Goal: Check status: Check status

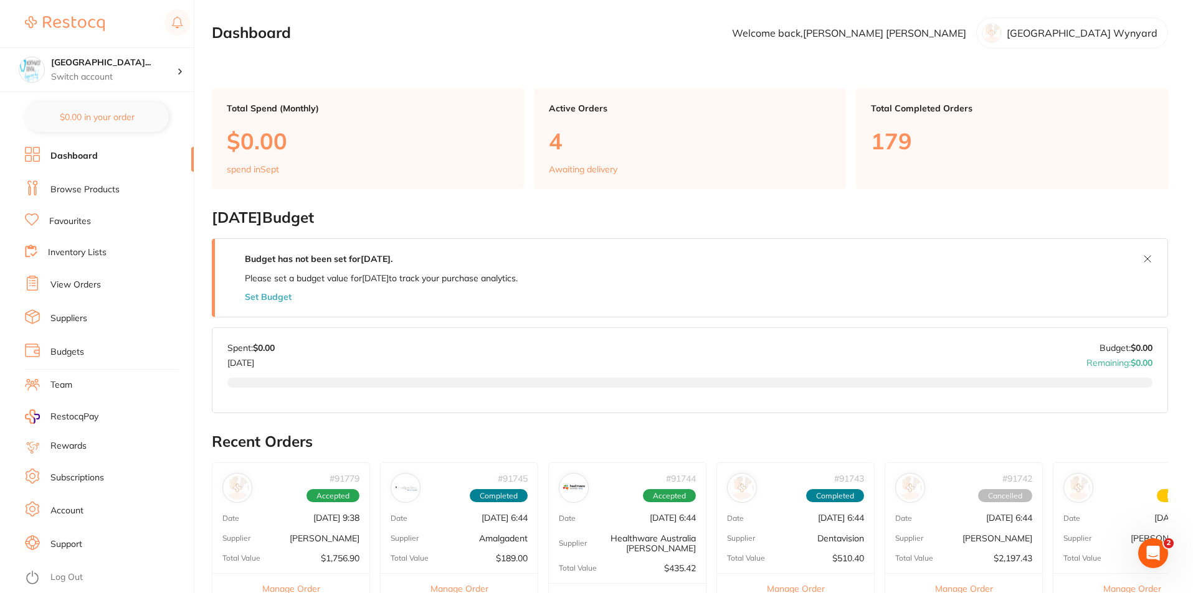
click at [103, 189] on link "Browse Products" at bounding box center [84, 190] width 69 height 12
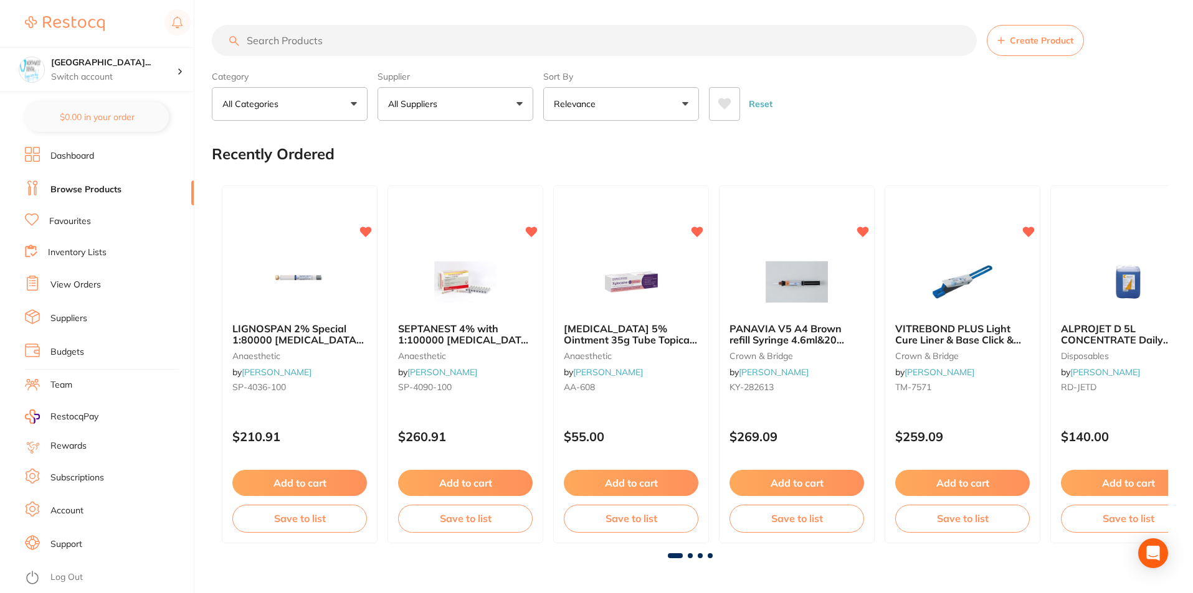
click at [323, 35] on input "search" at bounding box center [594, 40] width 765 height 31
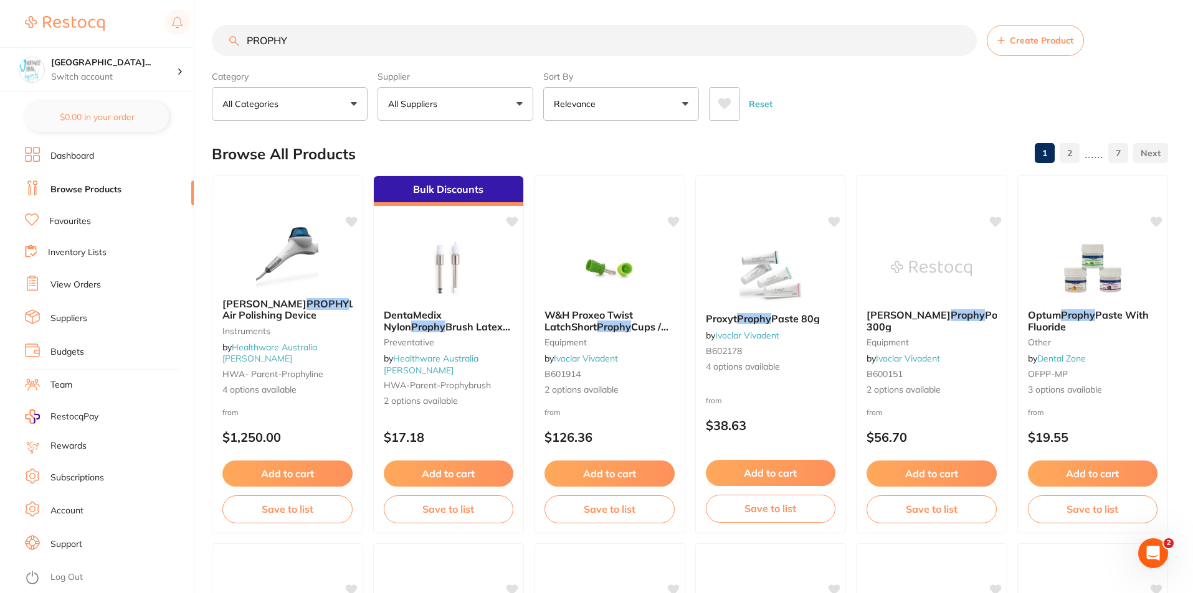
type input "PROPHY"
click at [112, 286] on li "View Orders" at bounding box center [109, 285] width 169 height 19
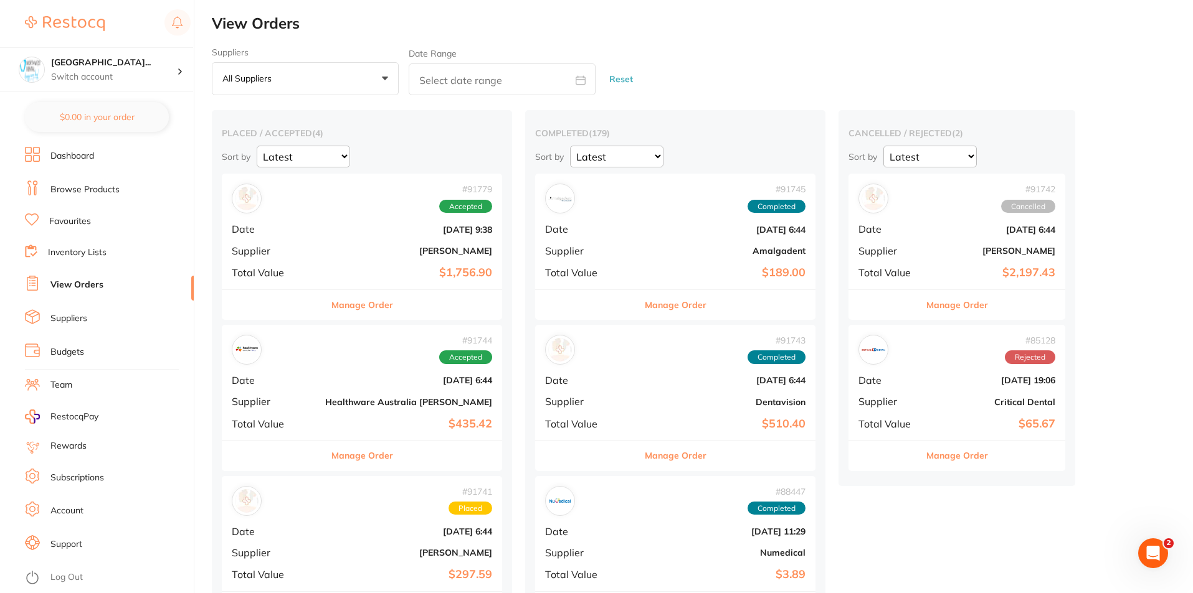
click at [83, 191] on link "Browse Products" at bounding box center [84, 190] width 69 height 12
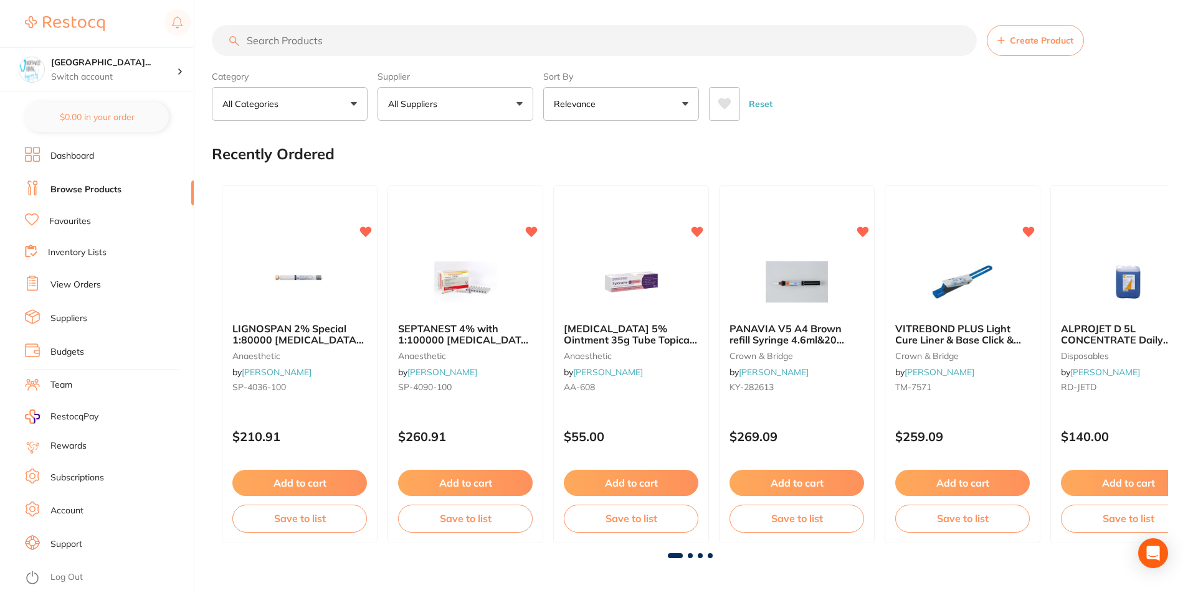
click at [318, 44] on input "search" at bounding box center [594, 40] width 765 height 31
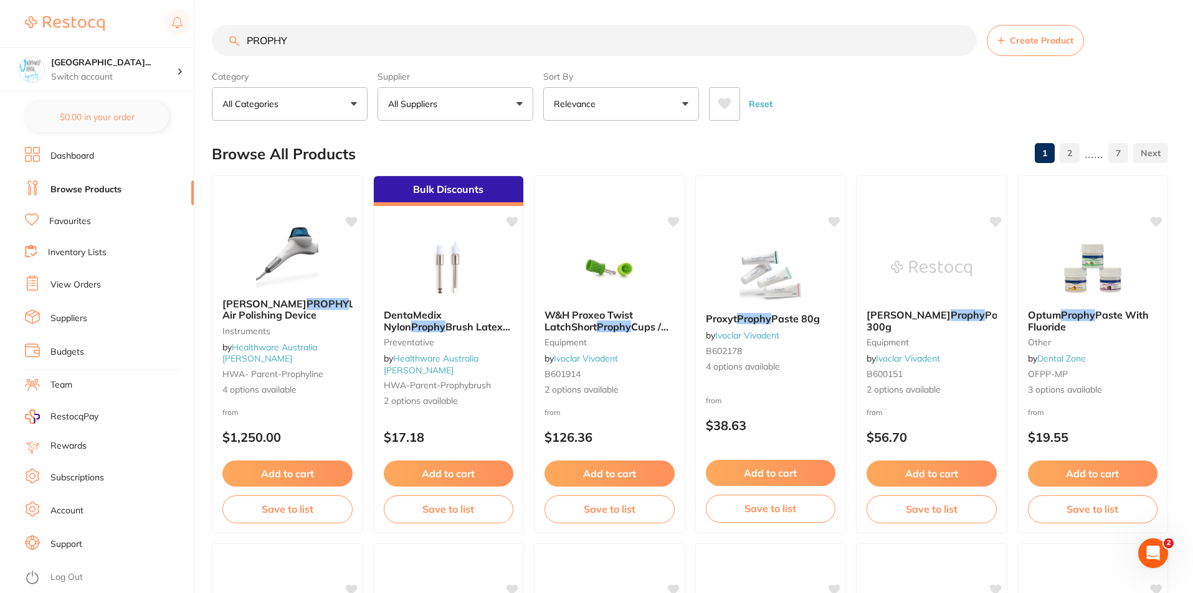
click at [0, 0] on html "$12,228.12 [GEOGRAPHIC_DATA] Wynya... Switch account Riaz [MEDICAL_DATA] Expert…" at bounding box center [596, 296] width 1193 height 593
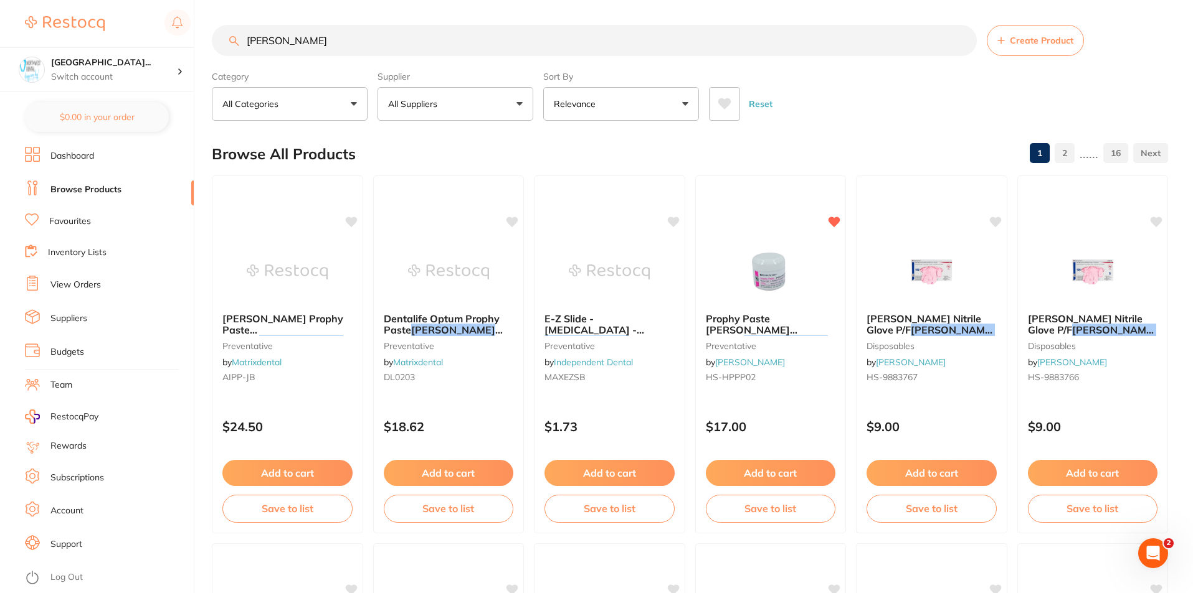
type input "[PERSON_NAME]"
click at [60, 285] on link "View Orders" at bounding box center [75, 285] width 50 height 12
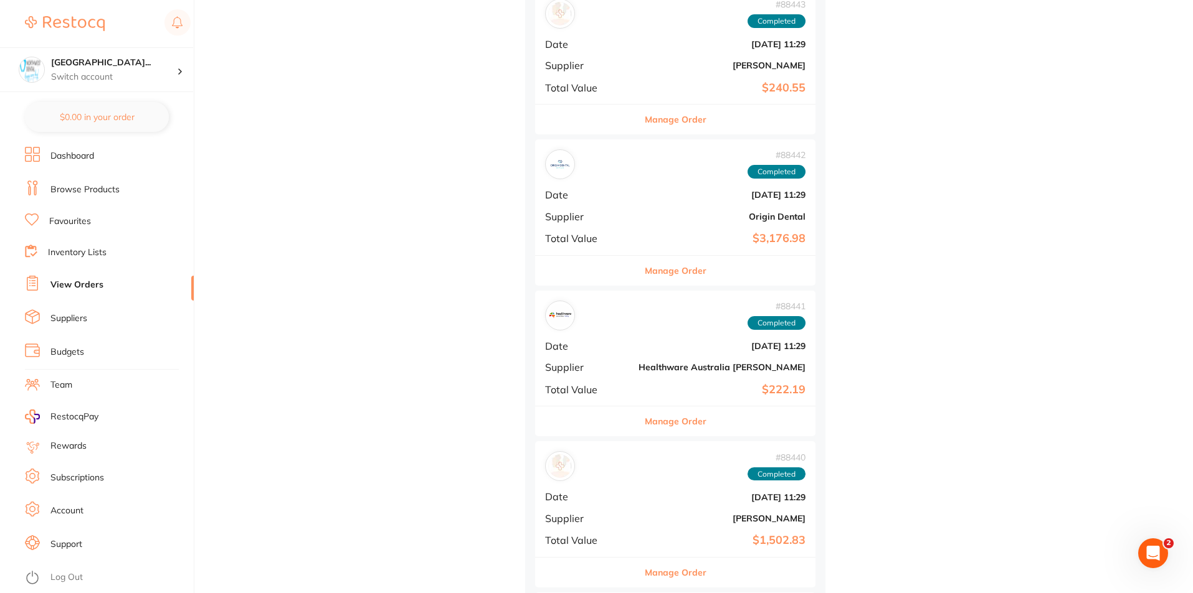
scroll to position [1183, 0]
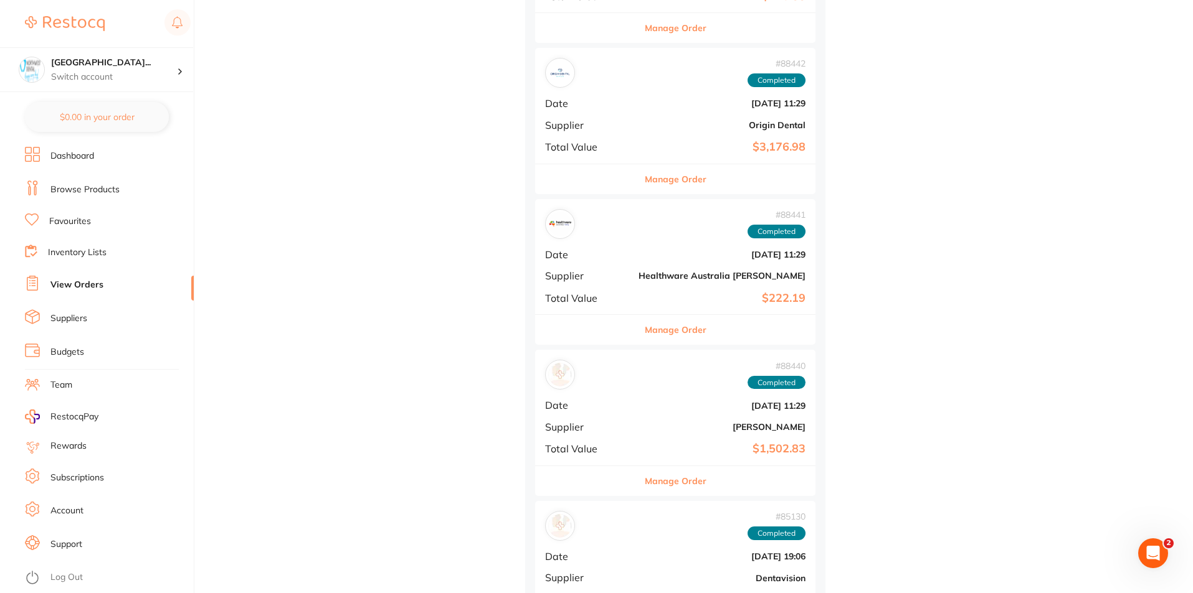
click at [579, 435] on div "# 88440 Completed Date [DATE] 11:29 Supplier [PERSON_NAME] Total Value $1,502.83" at bounding box center [675, 407] width 280 height 115
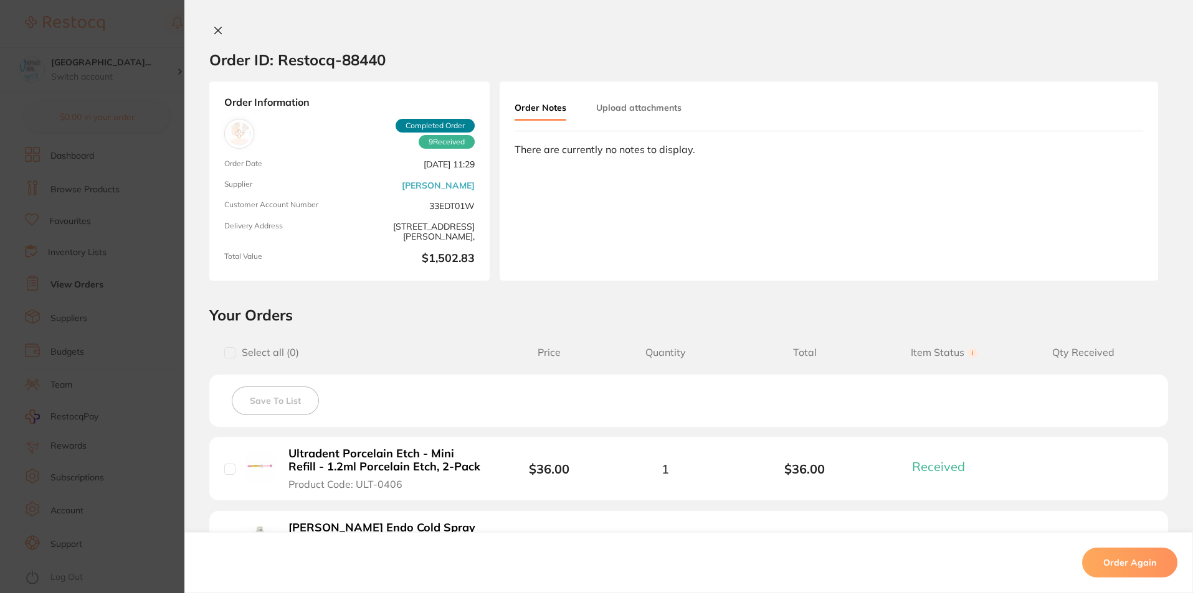
click at [215, 27] on icon at bounding box center [218, 31] width 10 height 10
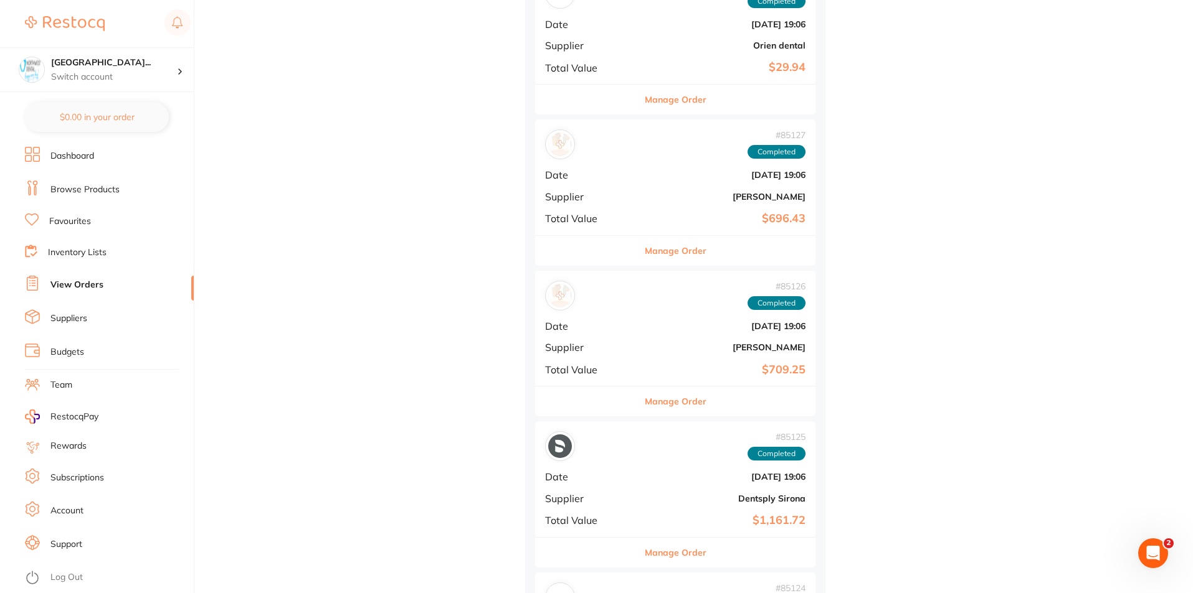
scroll to position [1868, 0]
click at [535, 181] on div "# 85127 Completed Date [DATE] 19:06 Supplier [PERSON_NAME] Total Value $696.43" at bounding box center [675, 175] width 280 height 115
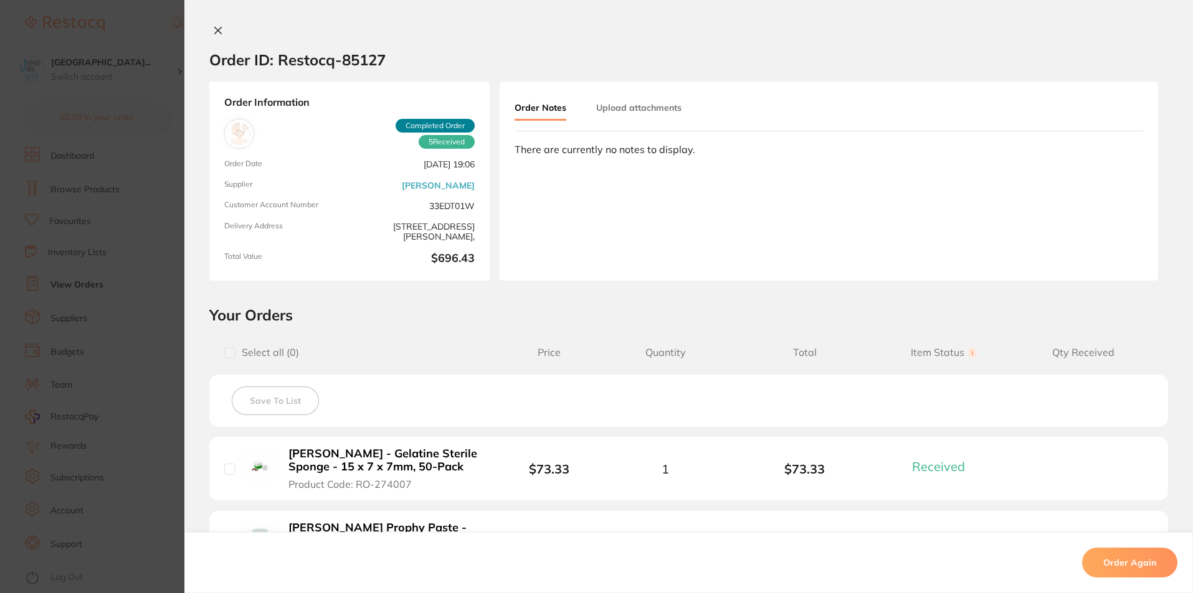
click at [220, 30] on button at bounding box center [217, 31] width 17 height 13
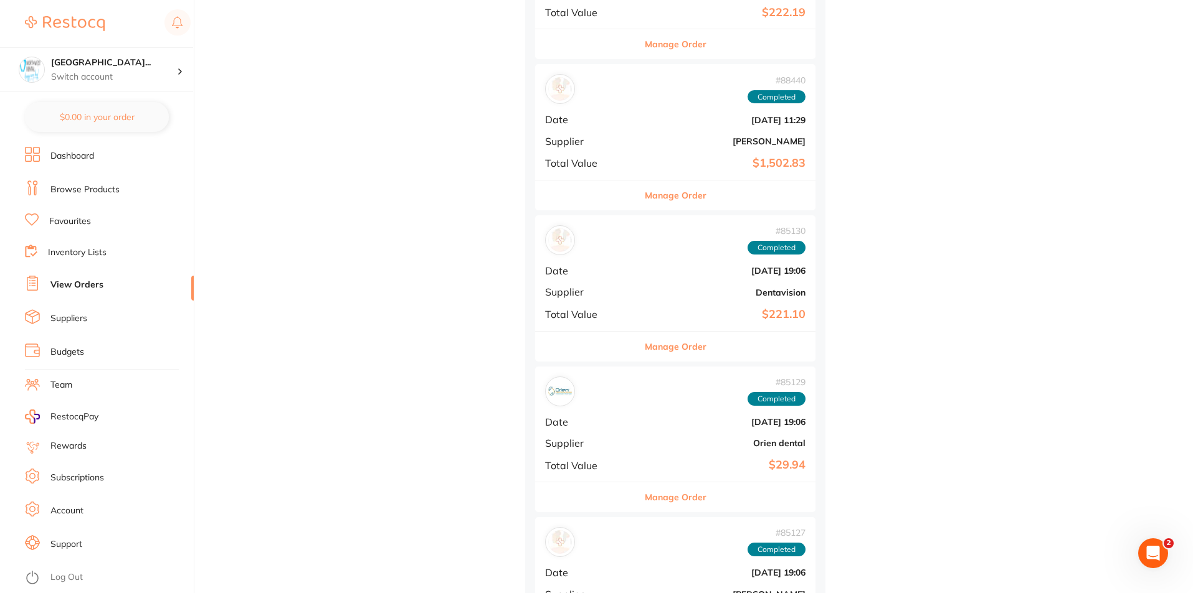
scroll to position [1308, 0]
